Goal: Task Accomplishment & Management: Complete application form

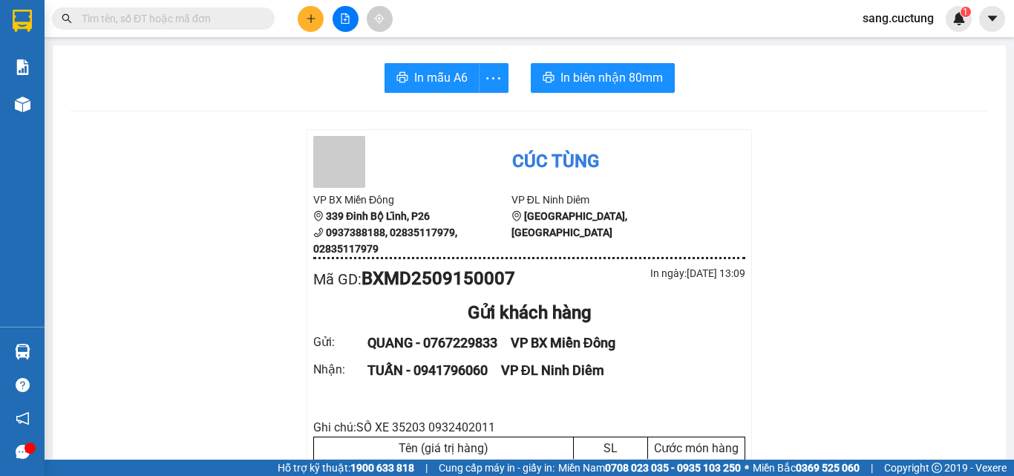
click at [314, 26] on button at bounding box center [311, 19] width 26 height 26
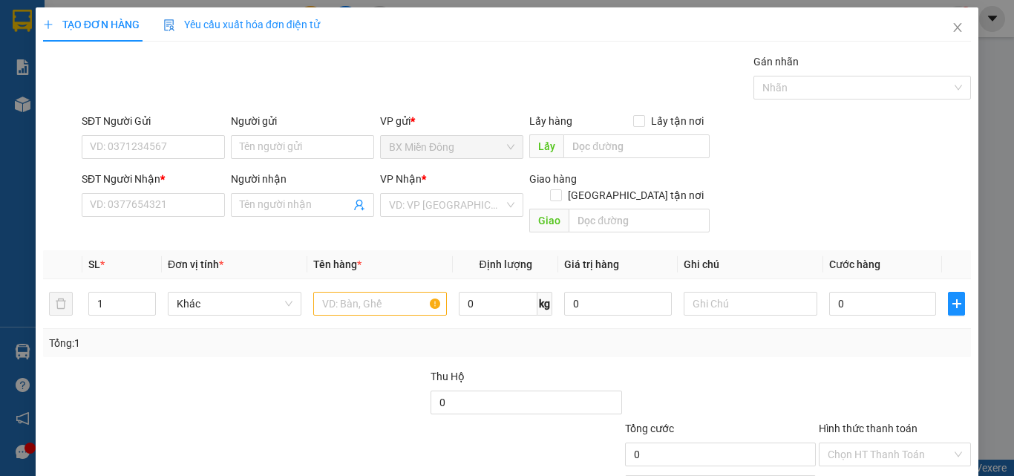
click at [163, 218] on div "SĐT Người Nhận * VD: 0377654321" at bounding box center [153, 197] width 143 height 52
click at [155, 214] on input "SĐT Người Nhận *" at bounding box center [153, 205] width 143 height 24
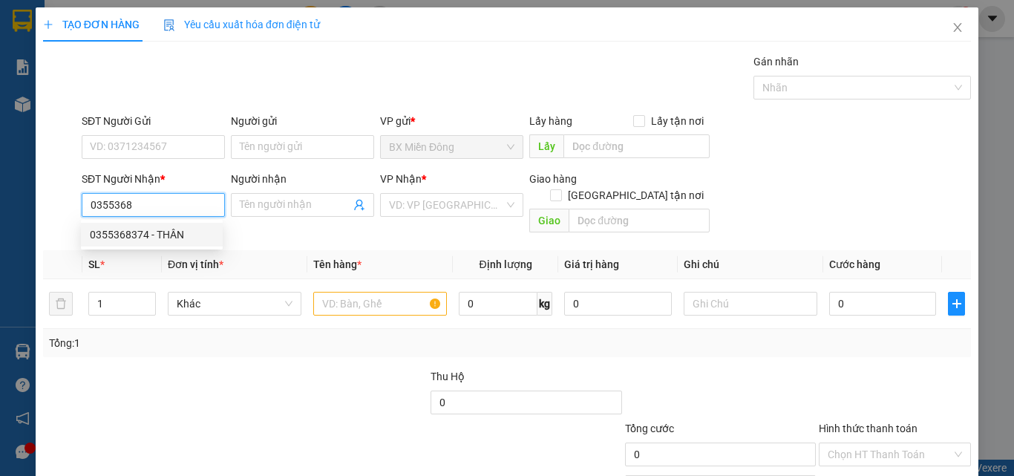
click at [132, 231] on div "0355368374 - THÂN" at bounding box center [152, 234] width 124 height 16
type input "0355368374"
type input "THÂN"
type input "150.000"
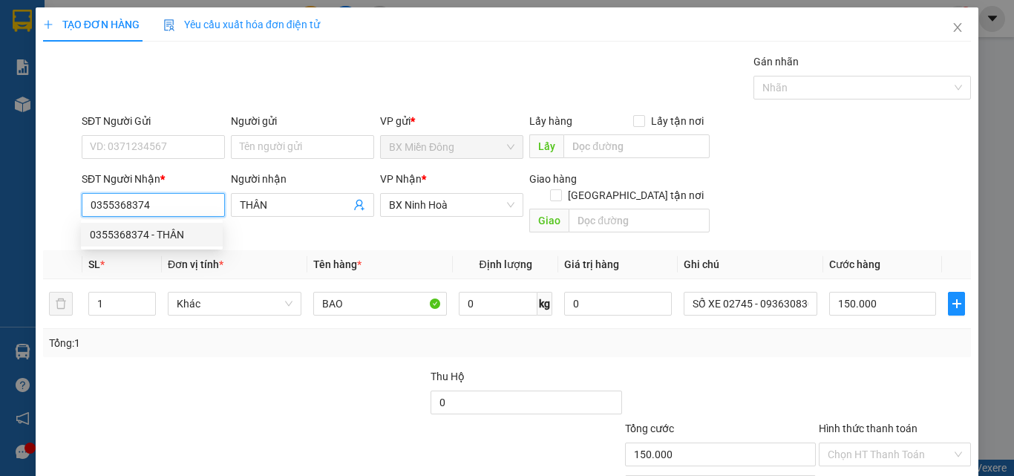
type input "0355368374"
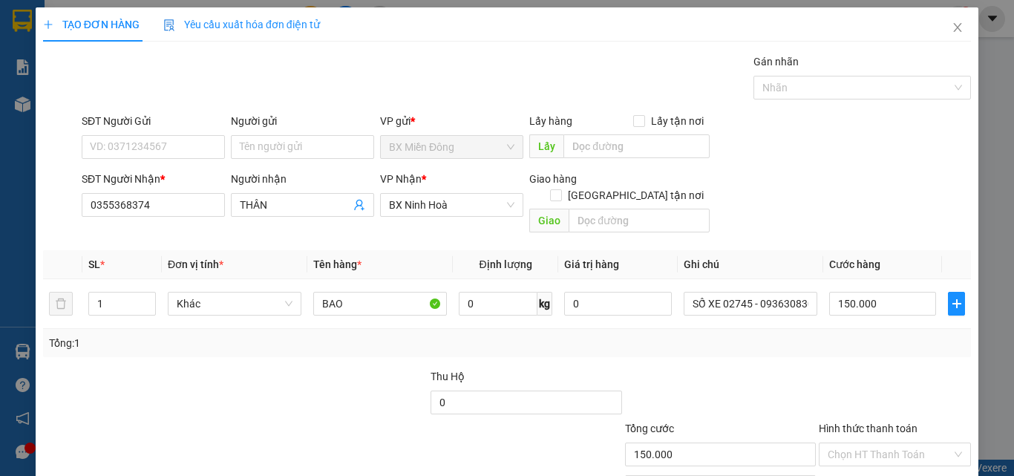
click at [143, 134] on div "SĐT Người Gửi" at bounding box center [153, 124] width 143 height 22
click at [142, 149] on input "SĐT Người Gửi" at bounding box center [153, 147] width 143 height 24
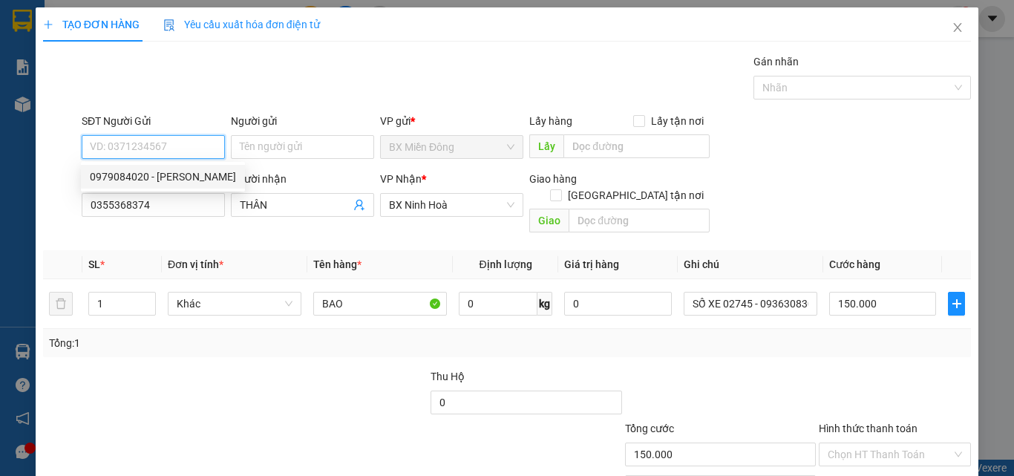
click at [149, 179] on div "0979084020 - [PERSON_NAME]" at bounding box center [163, 177] width 146 height 16
type input "0979084020"
type input "[PERSON_NAME]"
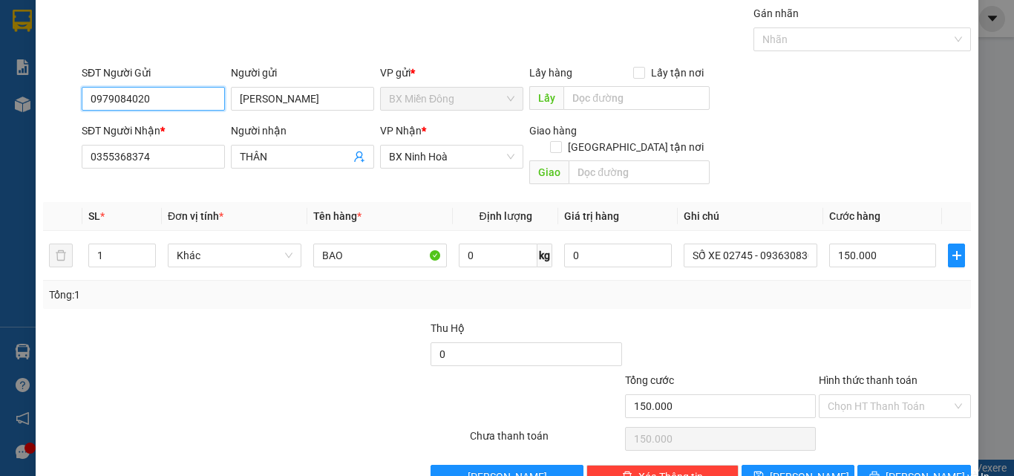
scroll to position [74, 0]
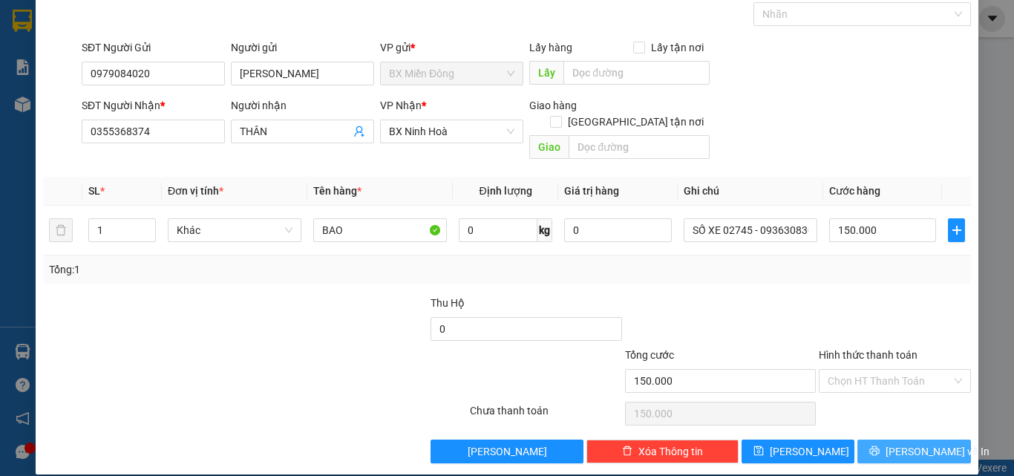
click at [887, 440] on button "[PERSON_NAME] và In" at bounding box center [915, 452] width 114 height 24
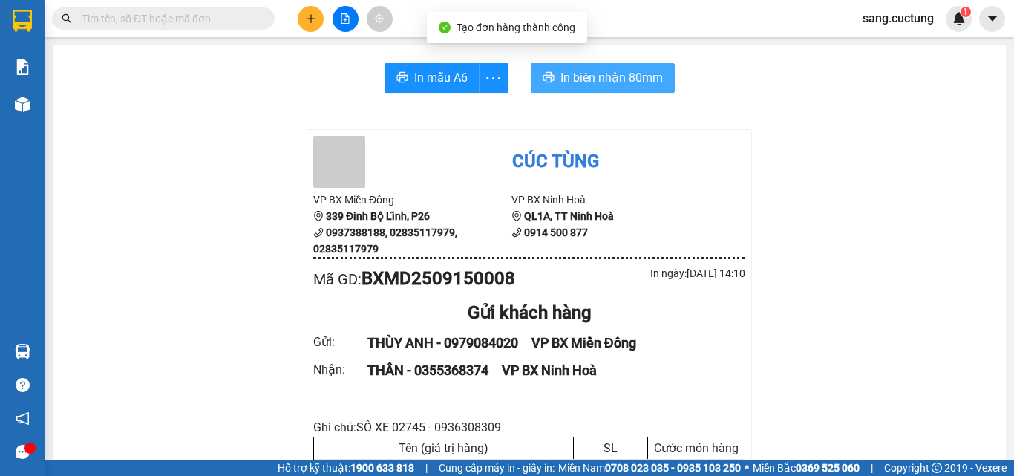
click at [567, 80] on span "In biên nhận 80mm" at bounding box center [612, 77] width 102 height 19
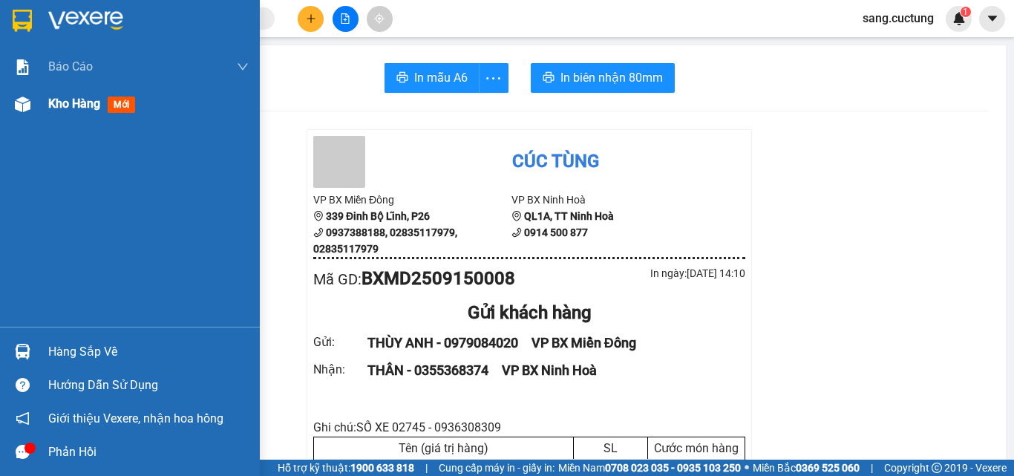
click at [81, 117] on div "Kho hàng mới" at bounding box center [148, 103] width 200 height 37
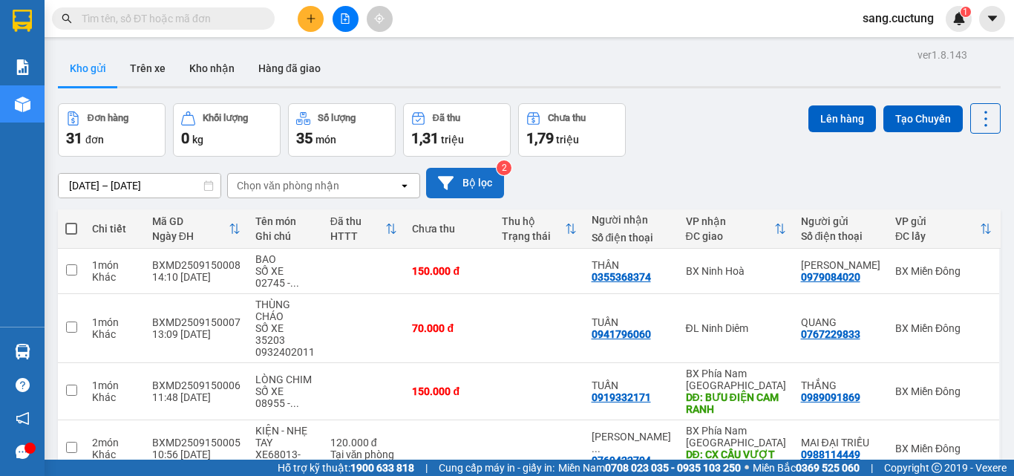
click at [441, 168] on div "[DATE] – [DATE] Press the down arrow key to interact with the calendar and sele…" at bounding box center [529, 183] width 943 height 53
click at [451, 194] on button "Bộ lọc" at bounding box center [465, 183] width 78 height 30
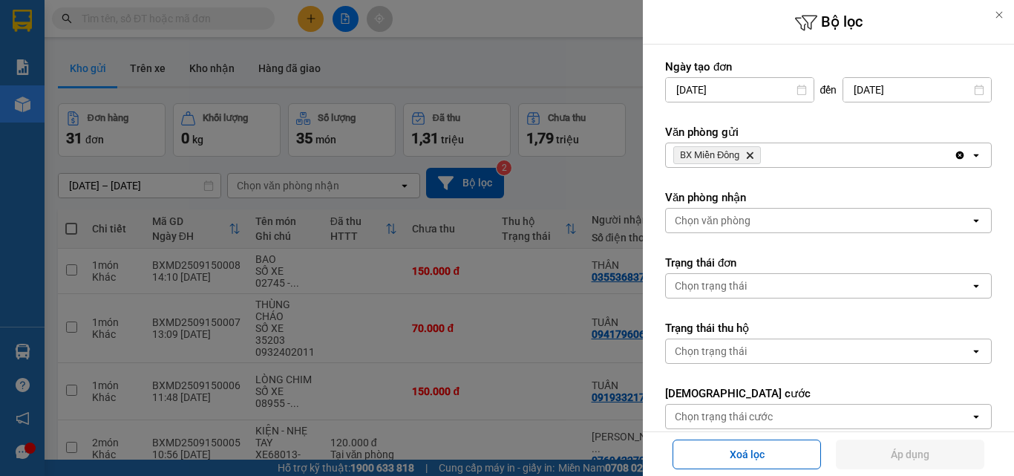
click at [718, 94] on input "[DATE]" at bounding box center [740, 90] width 148 height 24
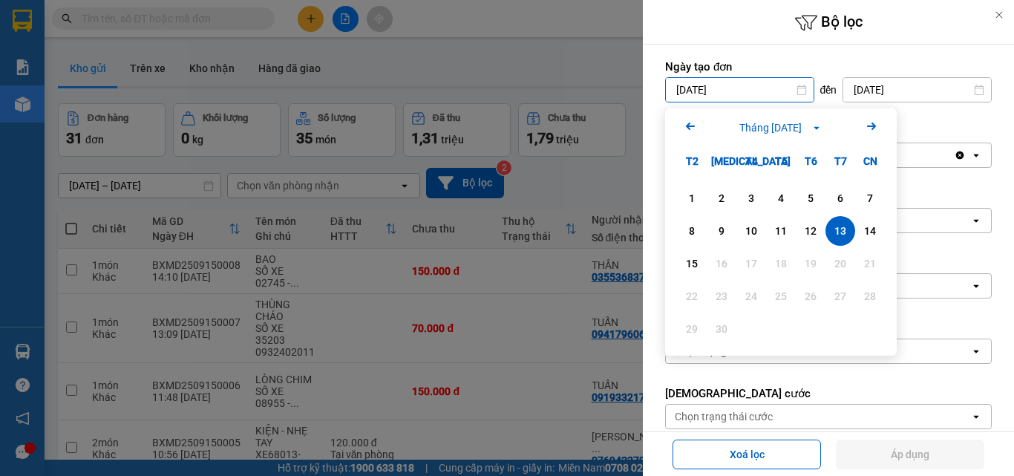
click at [734, 91] on input "[DATE]" at bounding box center [740, 90] width 148 height 24
click at [909, 90] on input "[DATE]" at bounding box center [917, 90] width 148 height 24
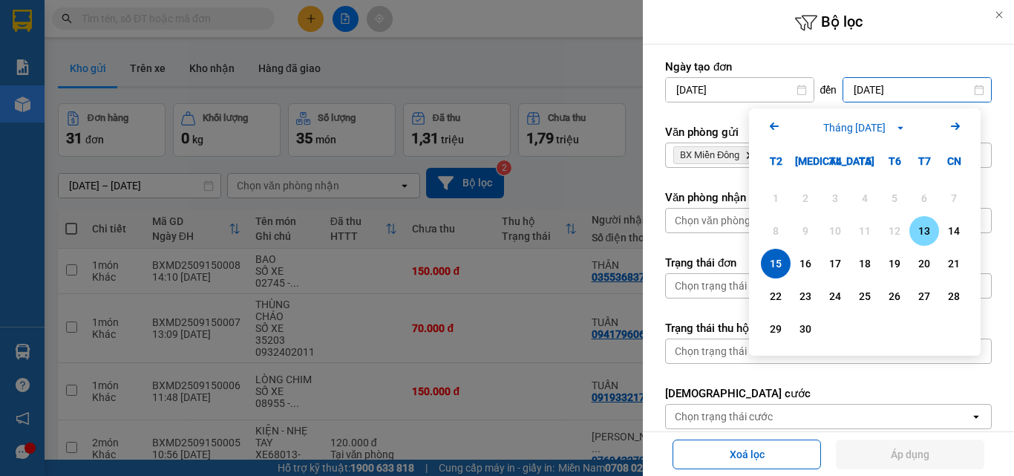
click at [915, 229] on div "13" at bounding box center [924, 231] width 21 height 18
type input "[DATE]"
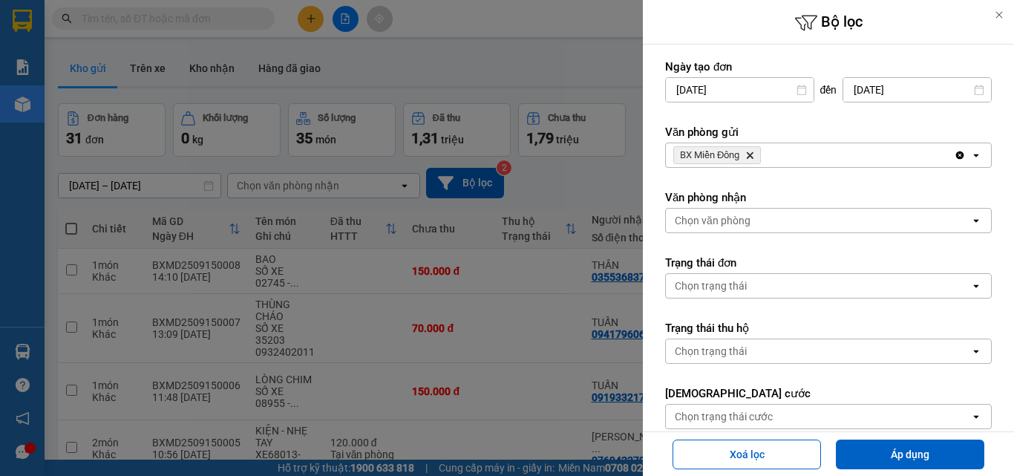
click at [895, 448] on button "Áp dụng" at bounding box center [910, 455] width 149 height 30
type input "[DATE] – [DATE]"
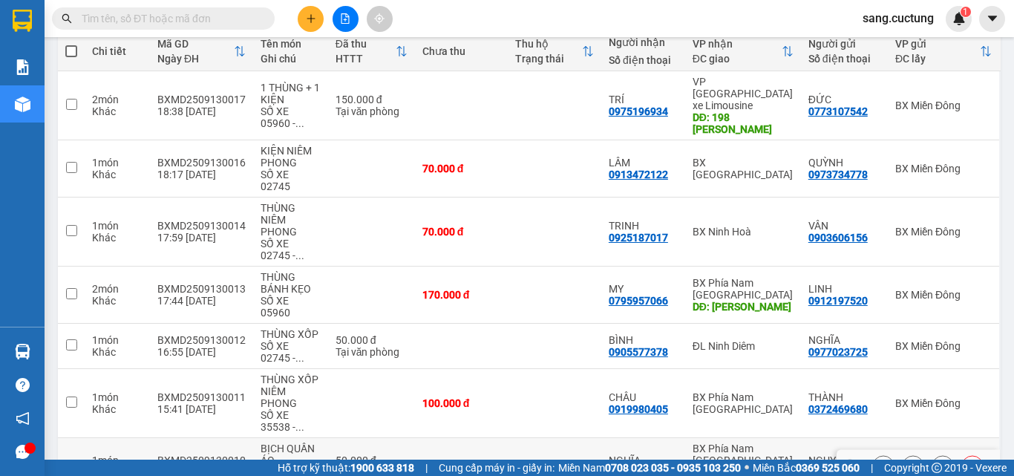
scroll to position [410, 0]
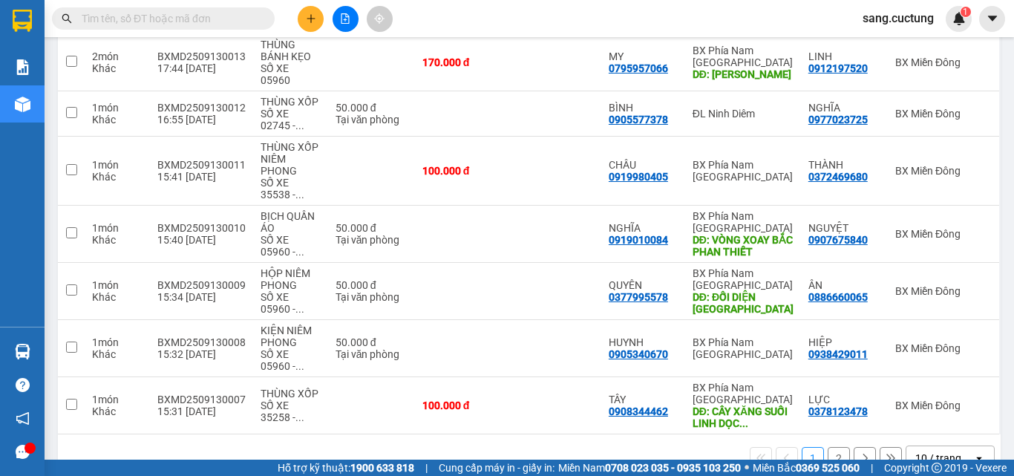
click at [907, 446] on div "10 / trang" at bounding box center [940, 458] width 67 height 24
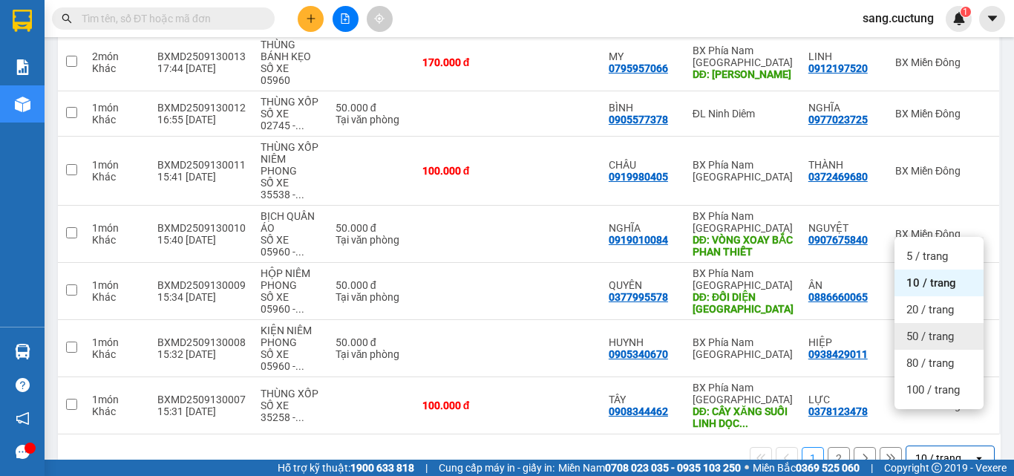
click at [919, 333] on span "50 / trang" at bounding box center [931, 336] width 48 height 15
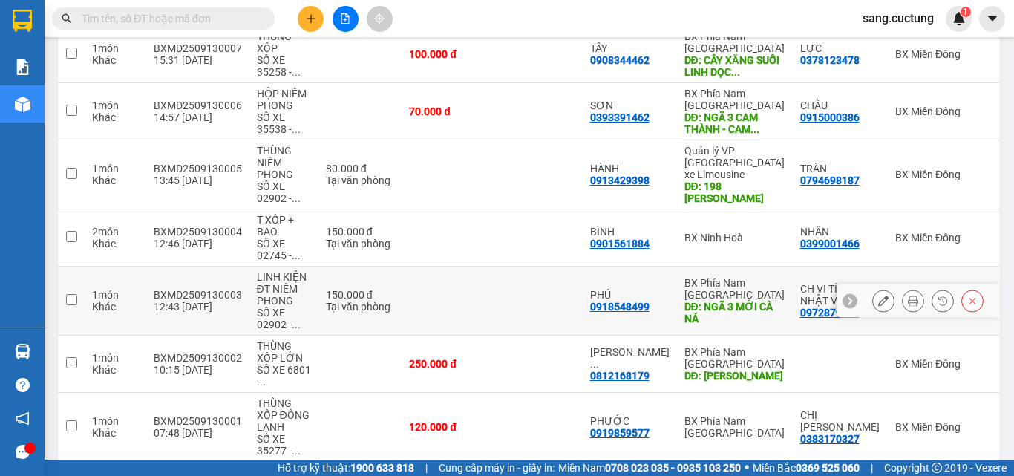
scroll to position [789, 0]
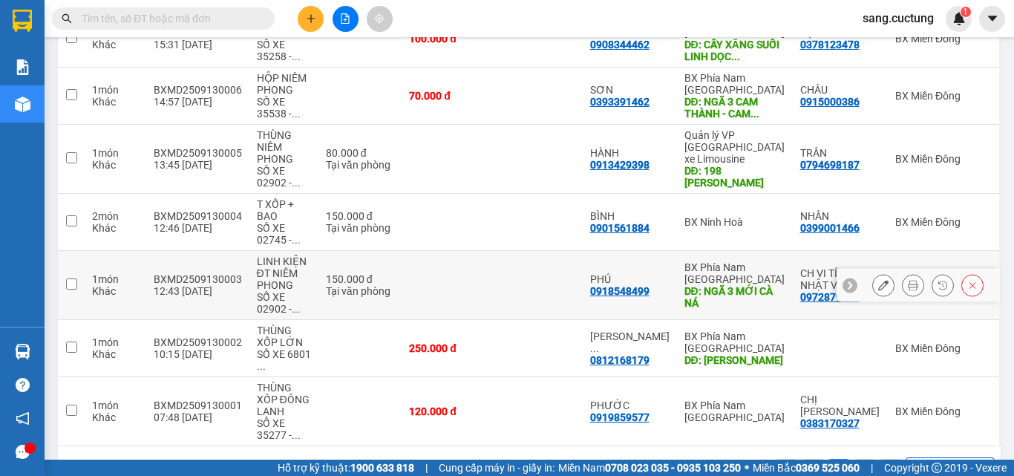
click at [413, 251] on td at bounding box center [447, 285] width 91 height 69
checkbox input "true"
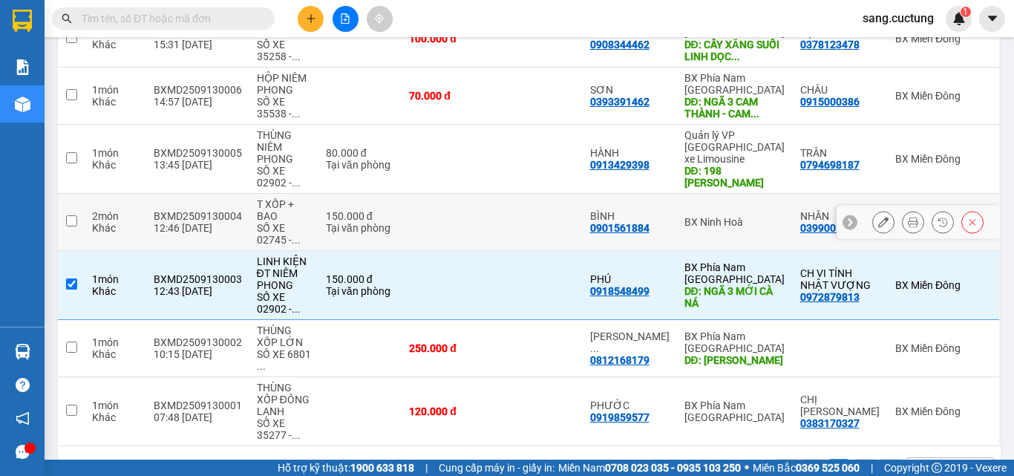
click at [402, 194] on td "150.000 đ Tại văn phòng" at bounding box center [360, 222] width 83 height 57
checkbox input "true"
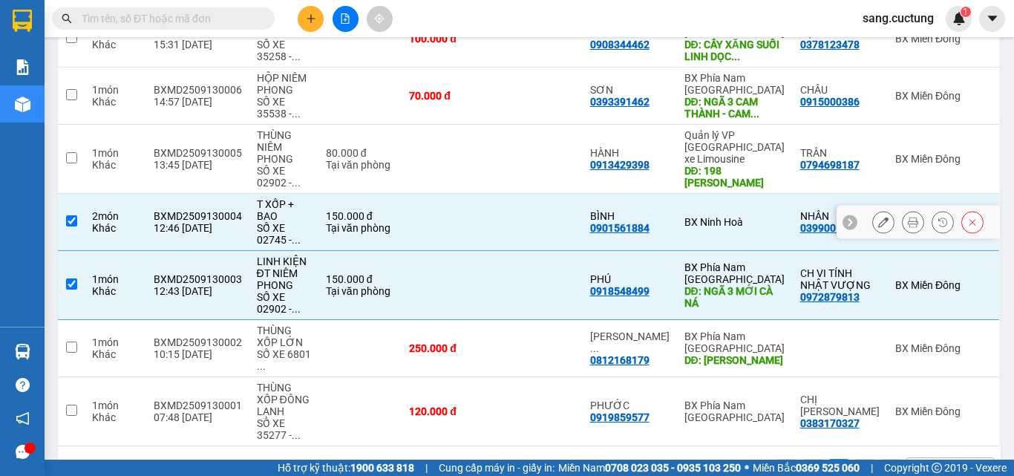
scroll to position [714, 0]
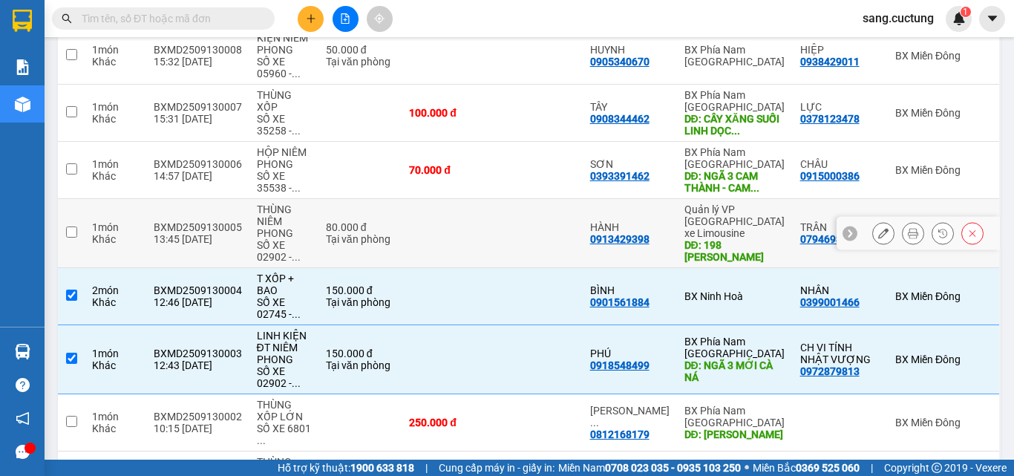
click at [409, 199] on td at bounding box center [447, 233] width 91 height 69
checkbox input "true"
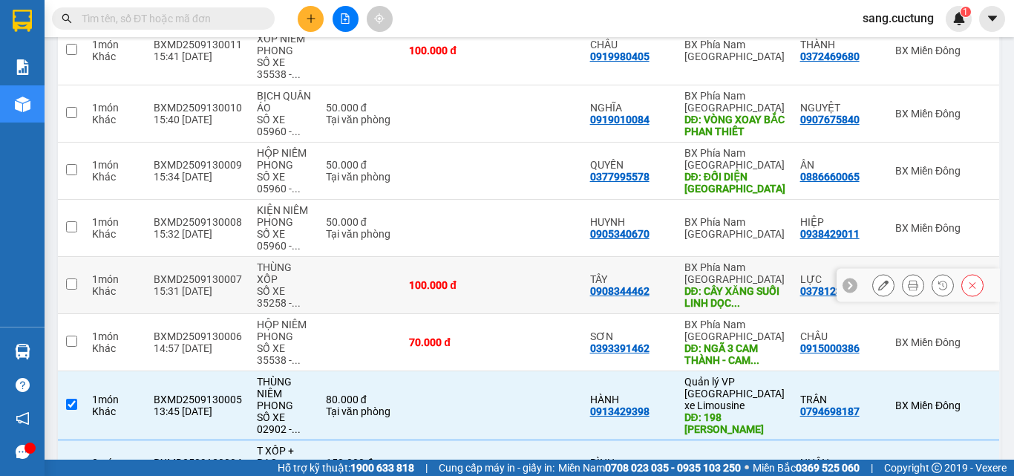
scroll to position [640, 0]
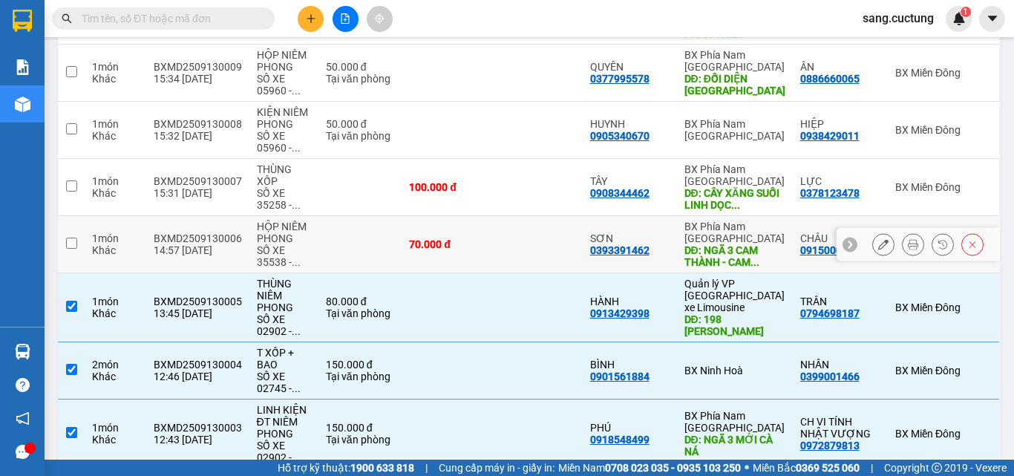
click at [577, 216] on td at bounding box center [537, 244] width 91 height 57
checkbox input "true"
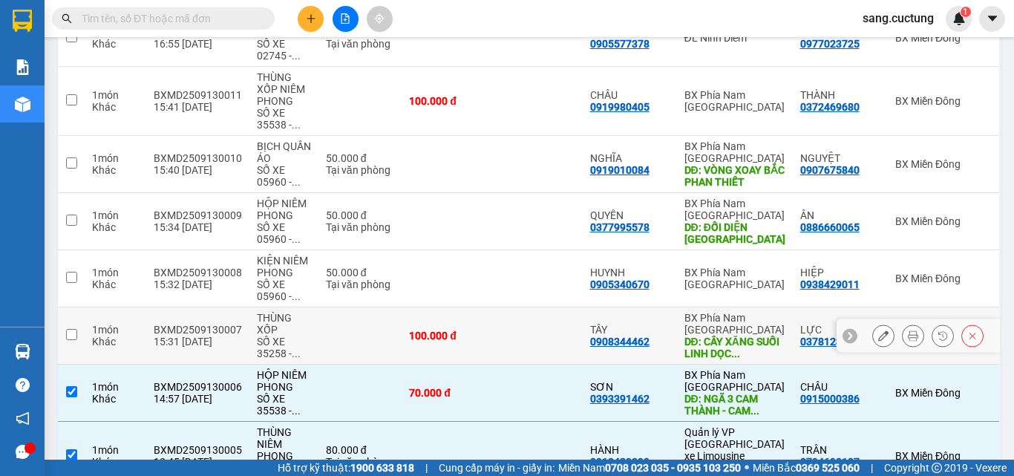
scroll to position [417, 0]
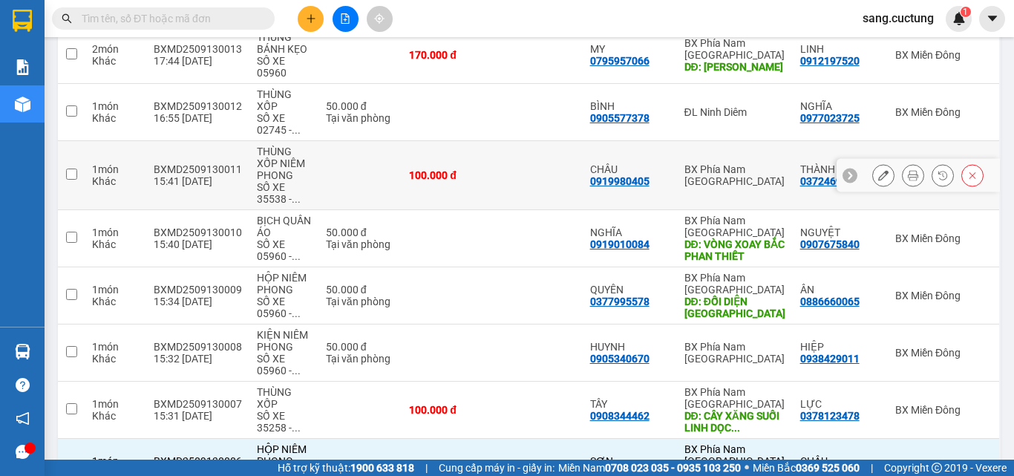
click at [601, 141] on td "CHÂU 0919980405" at bounding box center [630, 175] width 94 height 69
checkbox input "true"
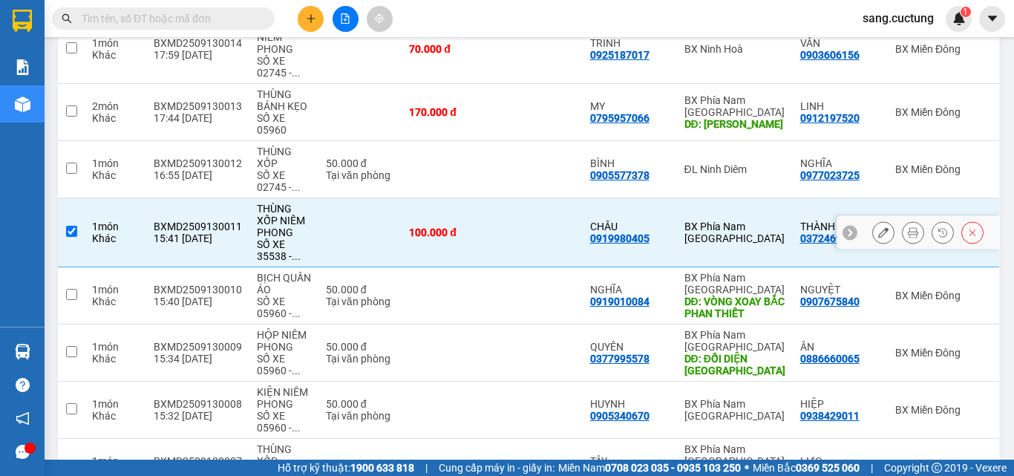
scroll to position [343, 0]
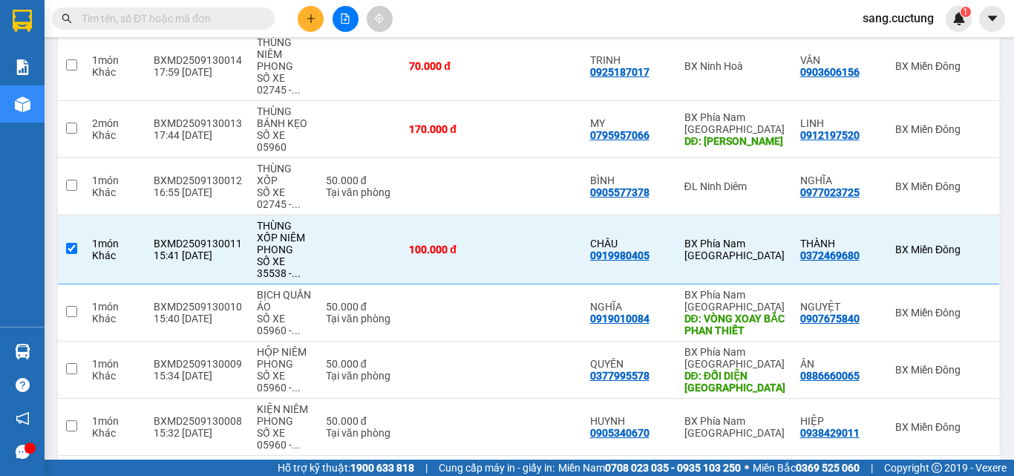
click at [786, 33] on div "Kết quả tìm kiếm ( 0 ) Bộ lọc No Data sang.cuctung 1" at bounding box center [507, 18] width 1014 height 37
